Goal: Information Seeking & Learning: Learn about a topic

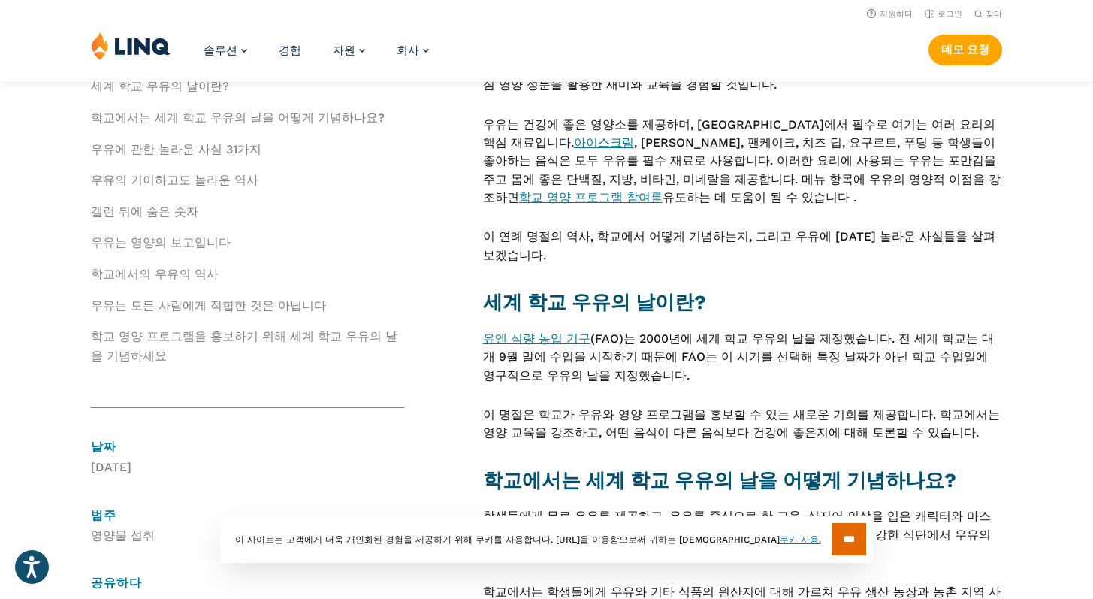
scroll to position [486, 0]
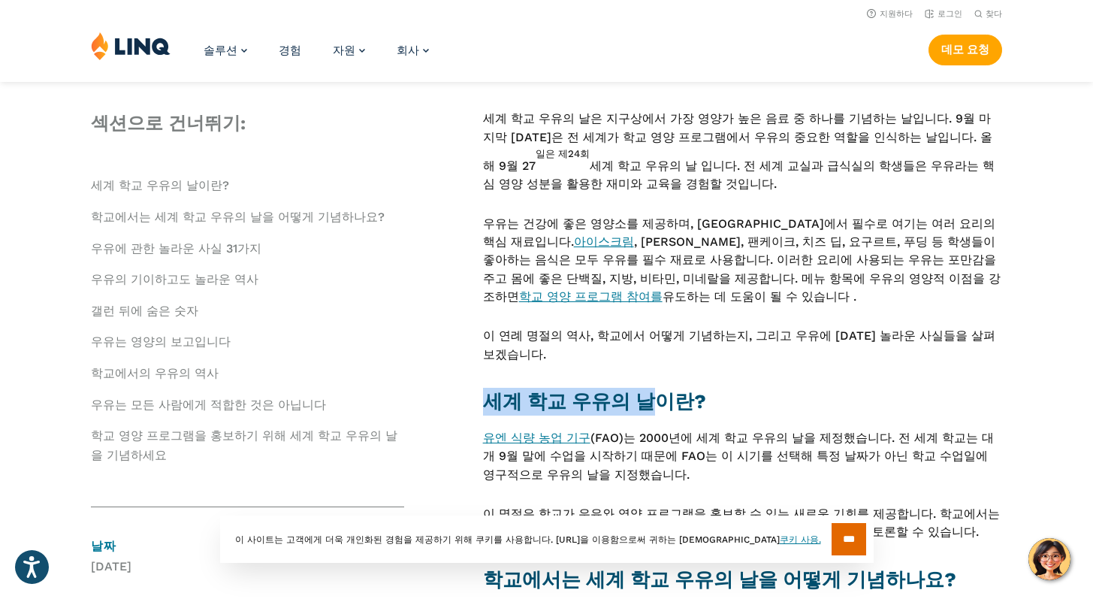
drag, startPoint x: 484, startPoint y: 378, endPoint x: 629, endPoint y: 385, distance: 145.9
click at [629, 390] on font "세계 학교 우유의 날이란?" at bounding box center [594, 401] width 223 height 23
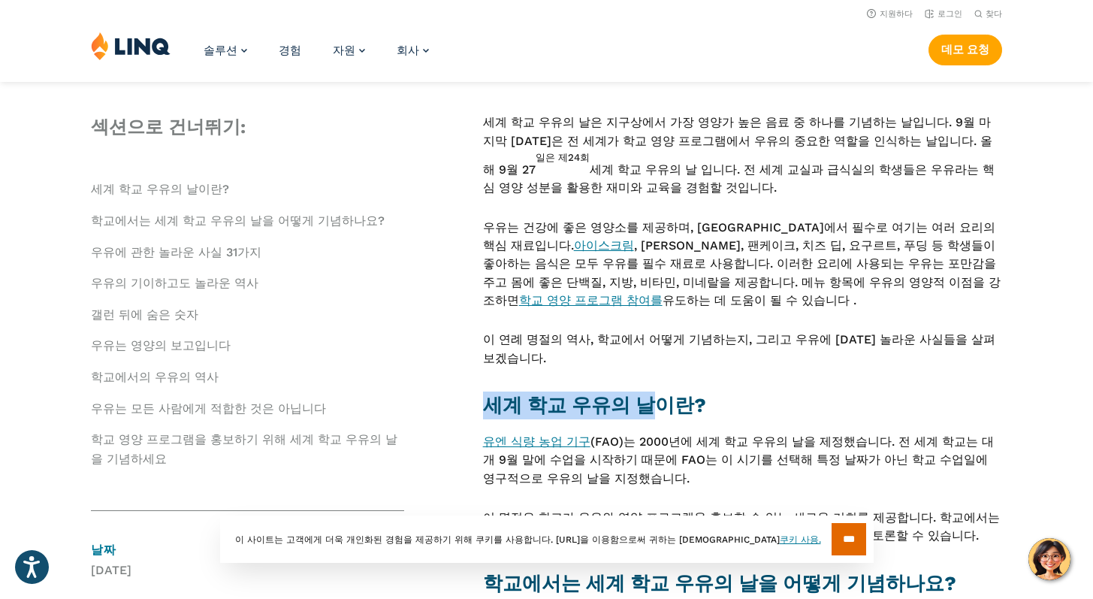
scroll to position [448, 0]
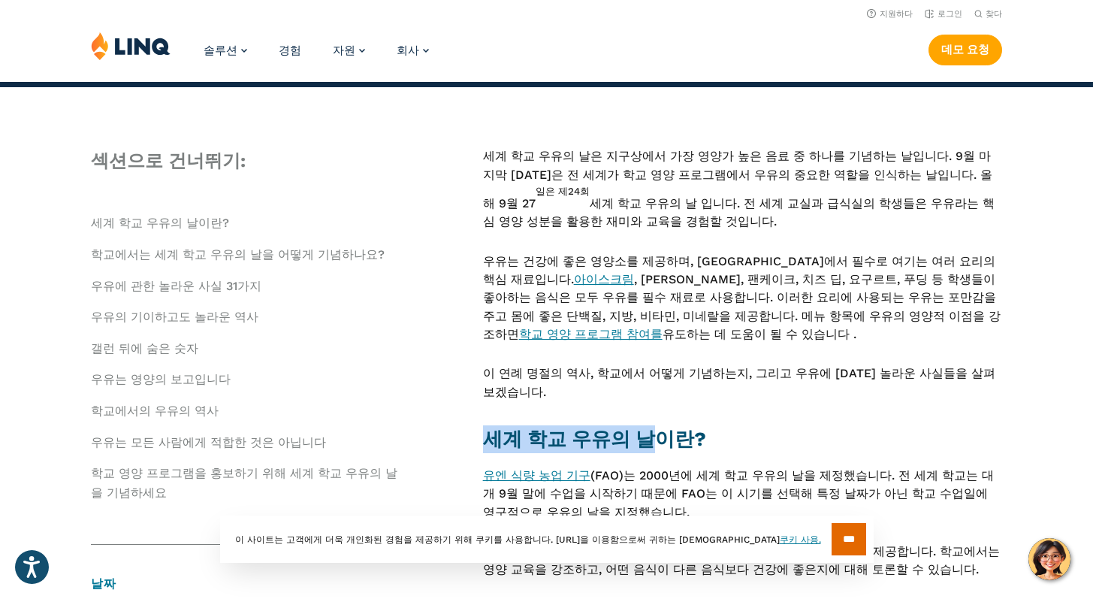
copy font "세계 학교 우유의 날"
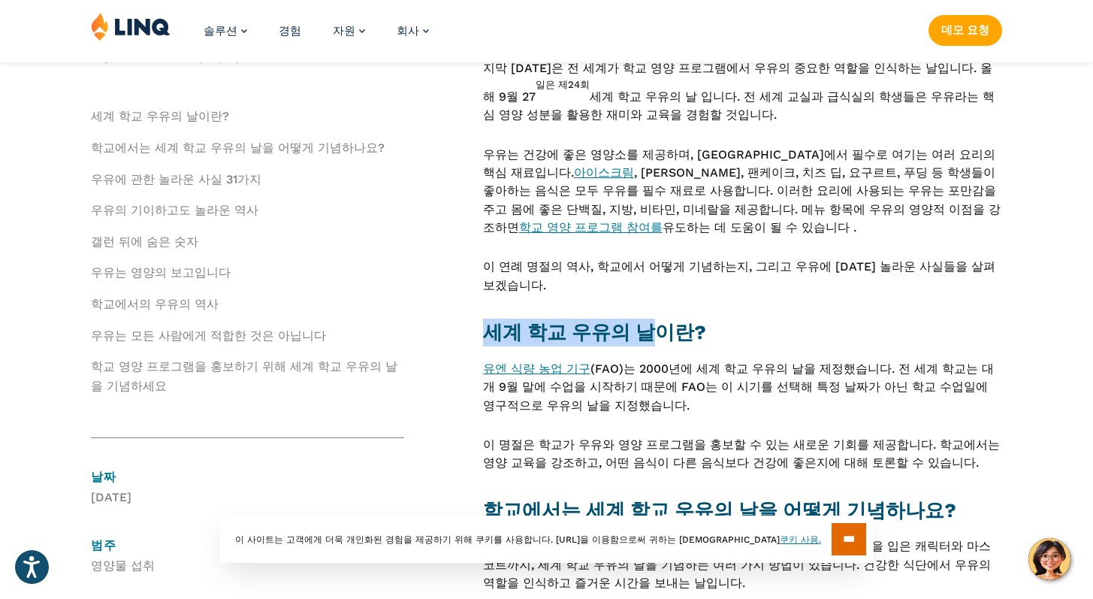
scroll to position [610, 0]
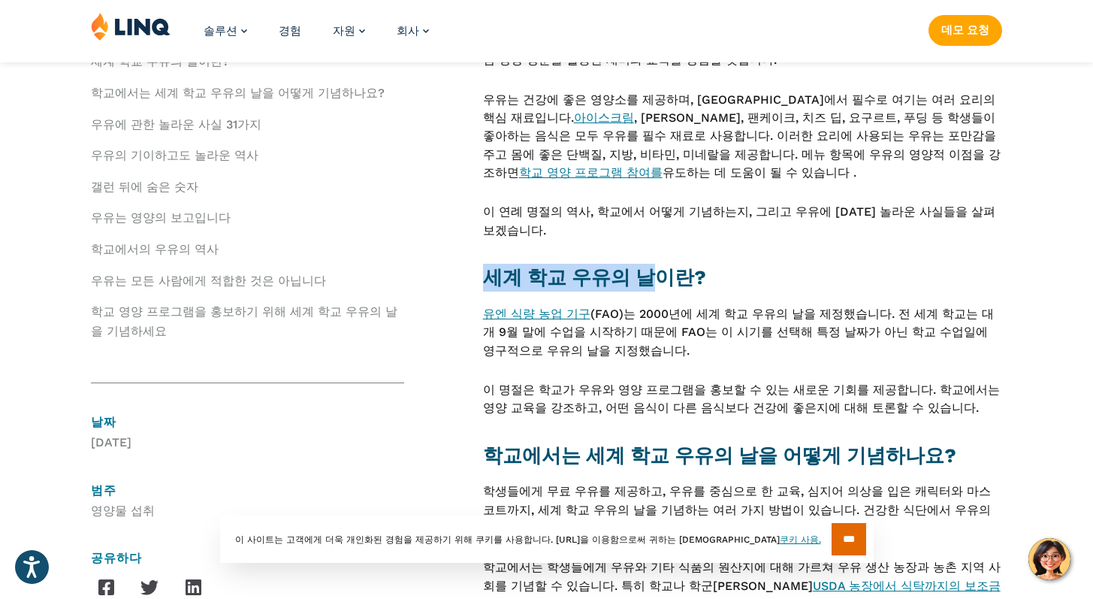
copy font "세계 학교 우유의 날"
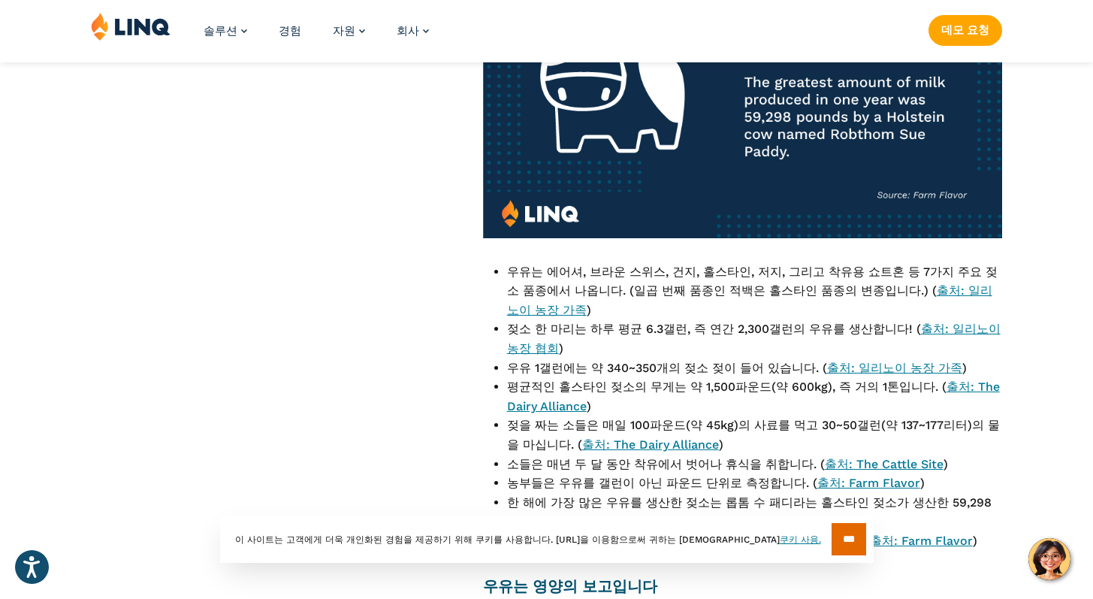
scroll to position [2292, 0]
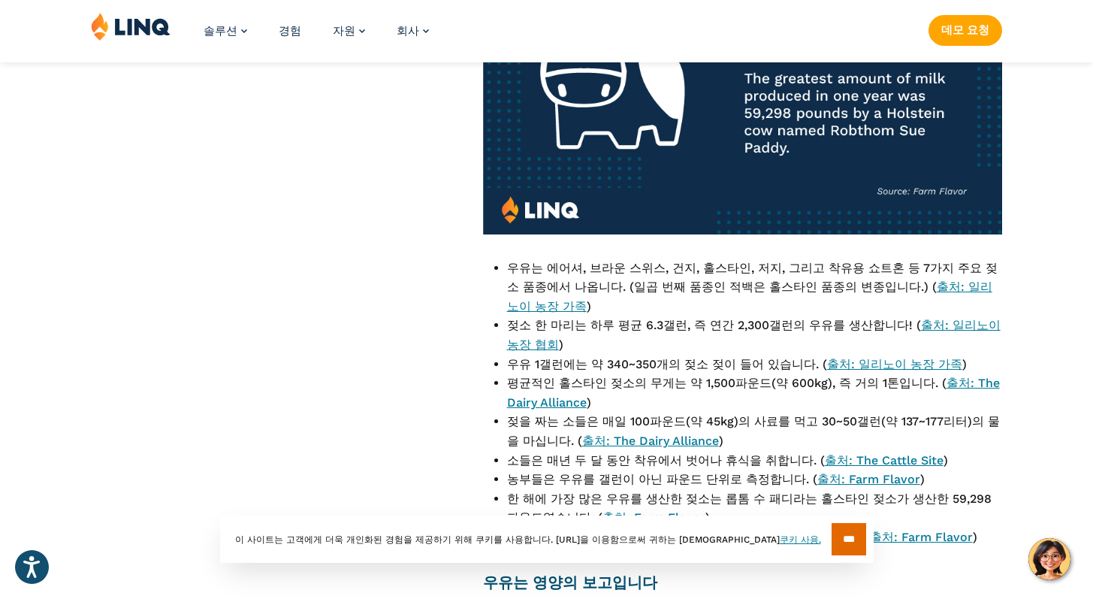
drag, startPoint x: 529, startPoint y: 215, endPoint x: 500, endPoint y: 155, distance: 66.2
click at [500, 258] on ul "우유는 에어셔, 브라운 스위스, 건지, 홀스타인, 저지, 그리고 착유용 쇼트혼 등 7가지 주요 젖소 품종에서 나옵니다. (일곱 번째 품종인 적…" at bounding box center [742, 402] width 519 height 288
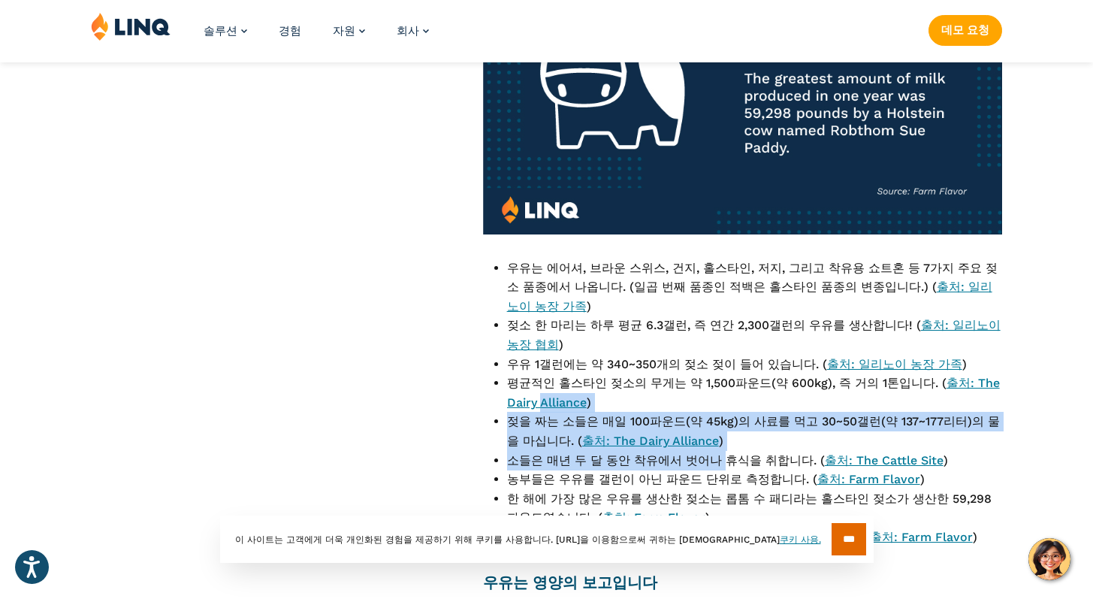
drag, startPoint x: 699, startPoint y: 322, endPoint x: 492, endPoint y: 277, distance: 211.4
click at [492, 277] on ul "우유는 에어셔, 브라운 스위스, 건지, 홀스타인, 저지, 그리고 착유용 쇼트혼 등 7가지 주요 젖소 품종에서 나옵니다. (일곱 번째 품종인 적…" at bounding box center [742, 402] width 519 height 288
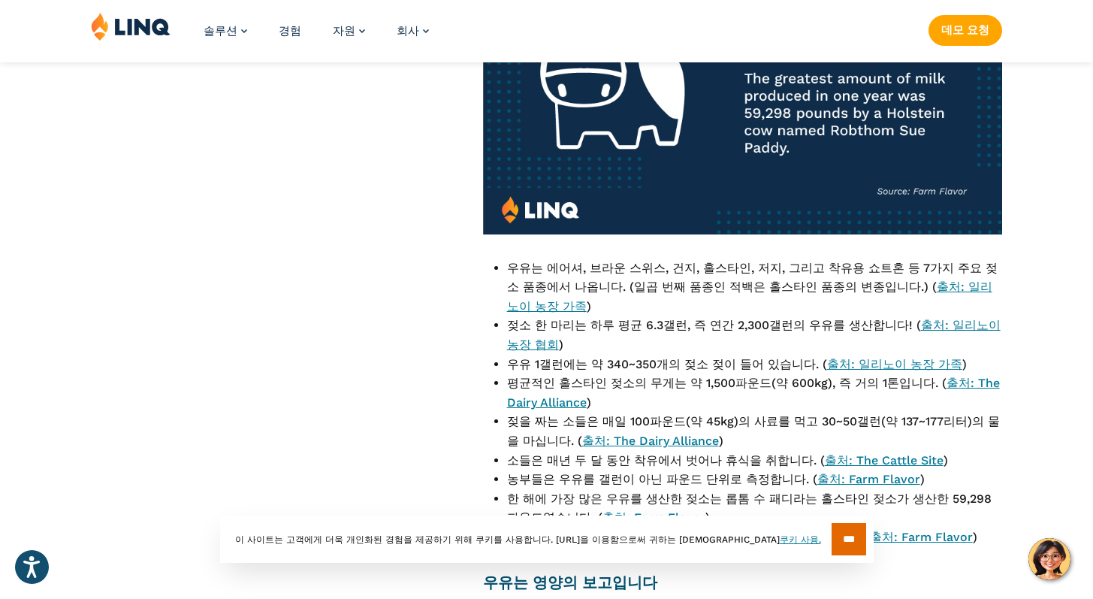
click at [663, 489] on li "한 해에 가장 많은 우유를 생산한 젖소는 롭톰 수 패디라는 홀스타인 젖소가 생산한 59,298파운드였습니다. ( 출처: Farm Flavor )" at bounding box center [754, 508] width 495 height 38
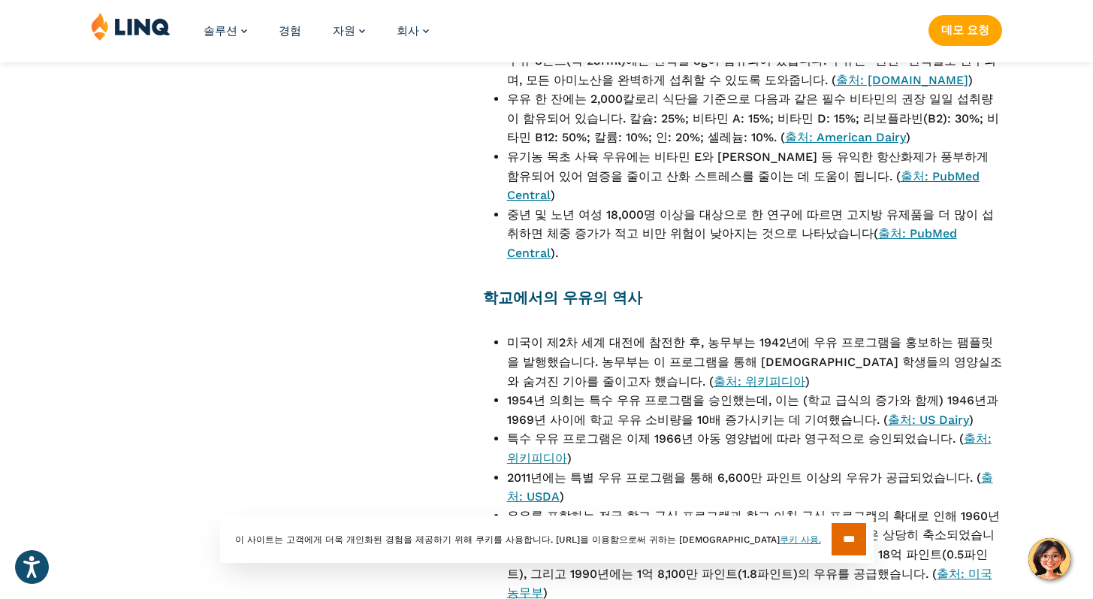
scroll to position [3257, 0]
drag, startPoint x: 566, startPoint y: 325, endPoint x: 506, endPoint y: 174, distance: 163.2
click at [506, 332] on ul "미국이 제2차 세계 대전에 참전한 후, 농무부는 1942년에 우유 프로그램을 홍보하는 팸플릿을 발행했습니다. 농무부는 이 프로그램을 통해 [D…" at bounding box center [742, 466] width 519 height 269
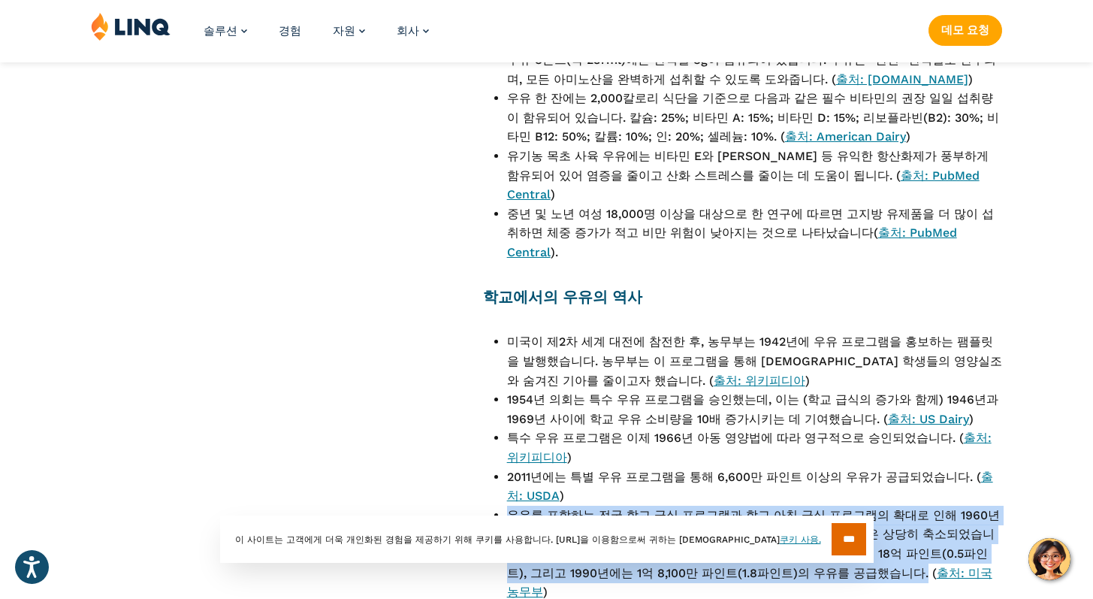
drag, startPoint x: 753, startPoint y: 404, endPoint x: 505, endPoint y: 341, distance: 256.5
click at [505, 341] on ul "미국이 제2차 세계 대전에 참전한 후, 농무부는 1942년에 우유 프로그램을 홍보하는 팸플릿을 발행했습니다. 농무부는 이 프로그램을 통해 [D…" at bounding box center [742, 466] width 519 height 269
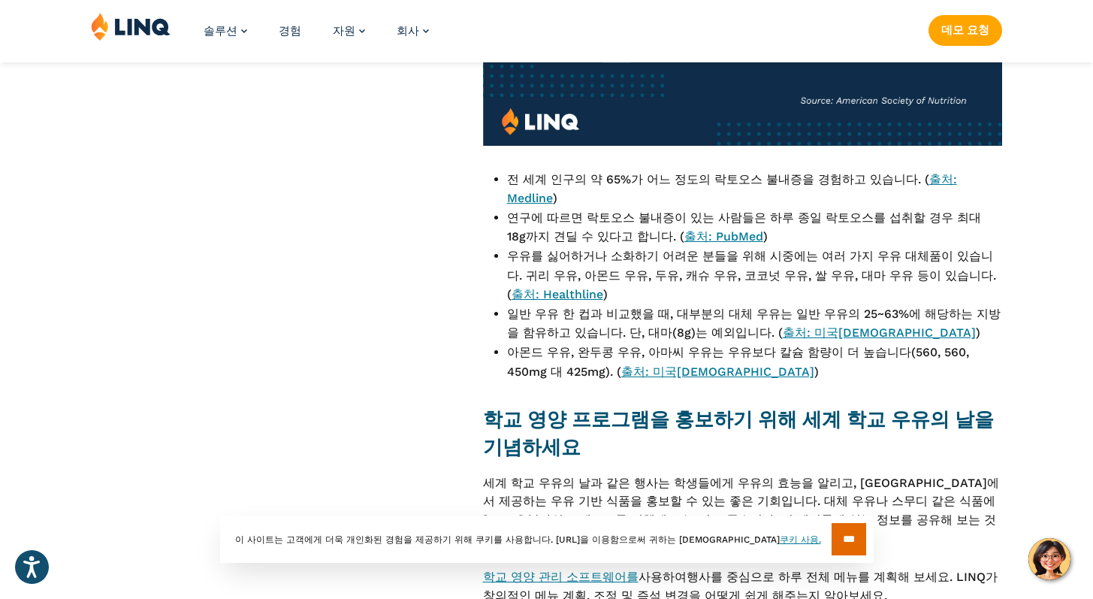
scroll to position [4044, 0]
